Goal: Transaction & Acquisition: Purchase product/service

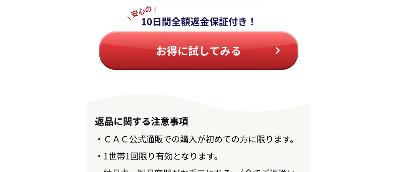
scroll to position [9543, 0]
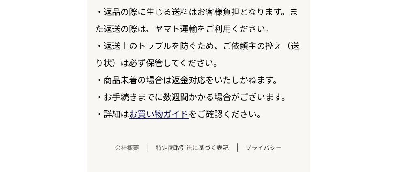
click at [125, 144] on link "会社概要" at bounding box center [127, 147] width 41 height 9
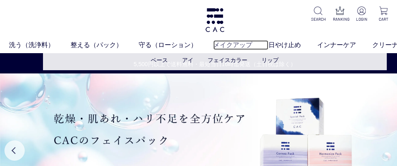
click at [230, 40] on link "メイクアップ" at bounding box center [240, 45] width 55 height 10
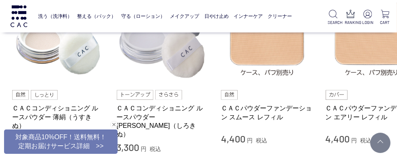
scroll to position [226, 0]
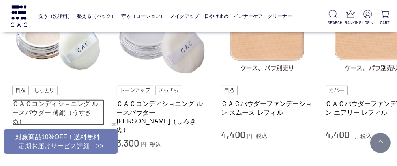
click at [71, 105] on link "ＣＡＣコンディショニング ルースパウダー 薄絹（うすきぬ）" at bounding box center [58, 112] width 92 height 26
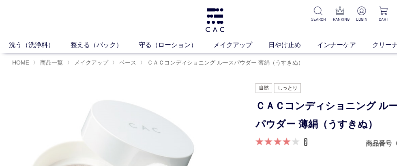
click at [306, 142] on link "4" at bounding box center [306, 141] width 4 height 9
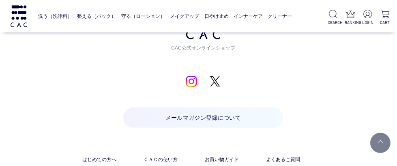
scroll to position [2837, 12]
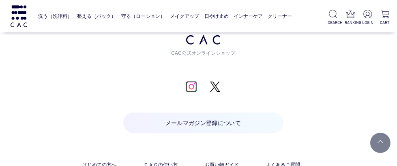
click at [191, 81] on img at bounding box center [191, 86] width 11 height 11
